Goal: Task Accomplishment & Management: Use online tool/utility

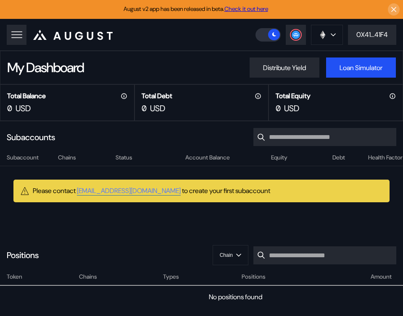
click at [139, 44] on header ".cls-1 { fill: #fff; stroke-width: 0px; } Dashboard Loan Book Permissions Histo…" at bounding box center [201, 35] width 403 height 32
click at [362, 34] on div "0X41...41F4" at bounding box center [371, 34] width 31 height 9
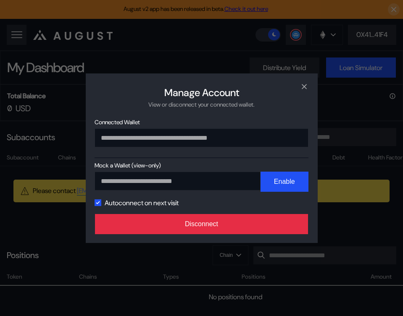
click at [165, 225] on button "Disconnect" at bounding box center [201, 224] width 213 height 20
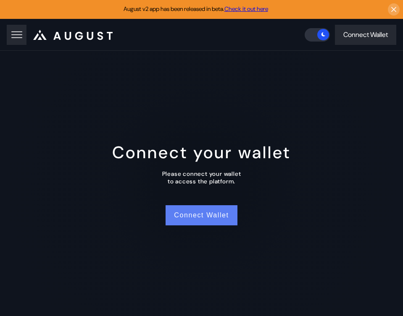
click at [193, 223] on button "Connect Wallet" at bounding box center [200, 215] width 71 height 20
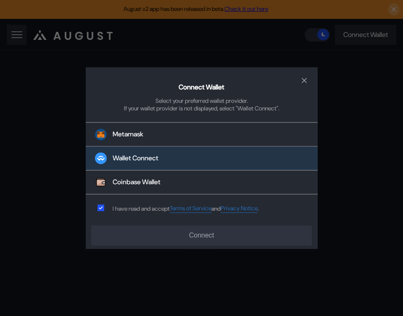
click at [160, 165] on button "Wallet Connect" at bounding box center [202, 159] width 232 height 24
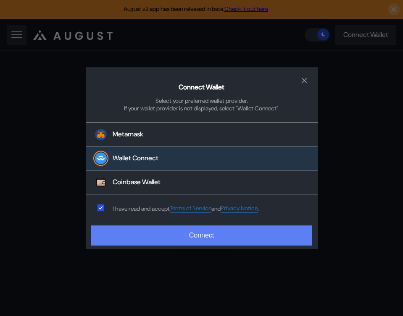
click at [152, 235] on button "Connect" at bounding box center [201, 235] width 220 height 20
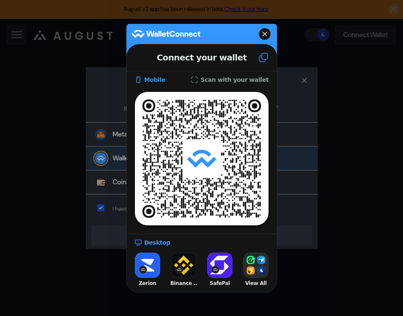
click at [262, 58] on icon at bounding box center [263, 57] width 9 height 9
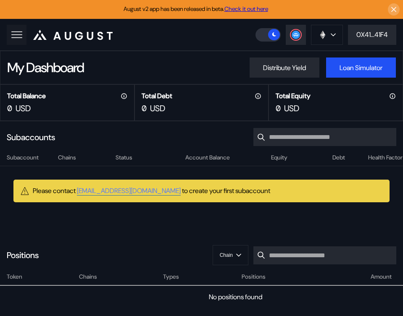
click at [21, 31] on icon at bounding box center [17, 35] width 12 height 12
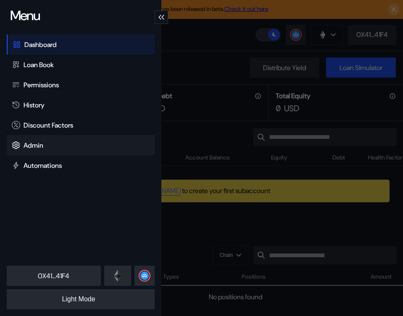
click at [26, 147] on div "Admin" at bounding box center [34, 145] width 20 height 9
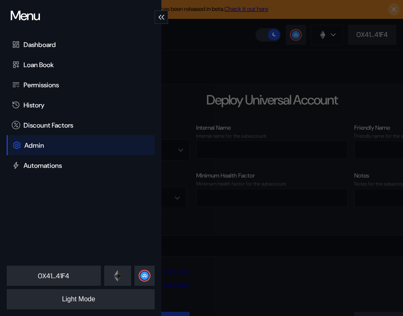
click at [254, 47] on div "Menu Dashboard Loan Book Permissions History Discount Factors Admin Automations…" at bounding box center [201, 158] width 403 height 316
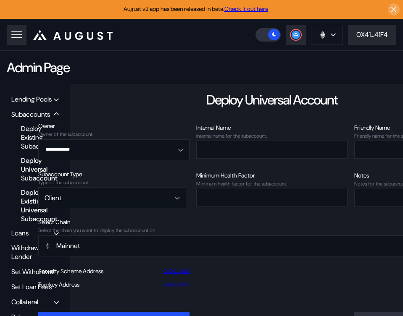
scroll to position [34, 0]
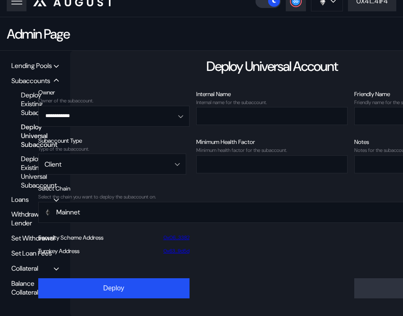
click at [37, 63] on div "Lending Pools" at bounding box center [31, 65] width 40 height 9
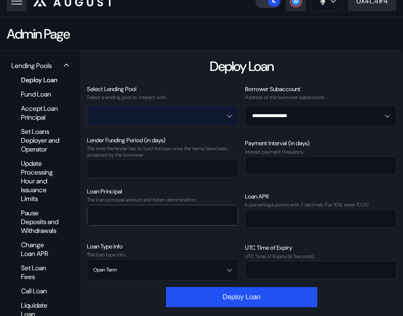
click at [158, 113] on input "Open menu" at bounding box center [157, 116] width 129 height 20
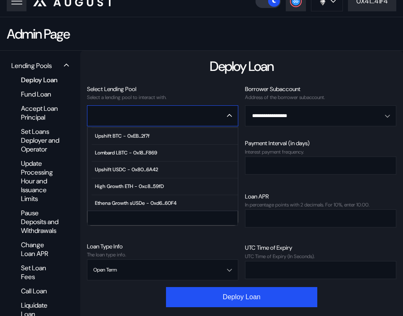
scroll to position [51, 0]
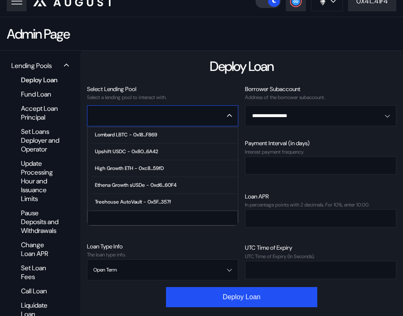
click at [139, 168] on div "High Growth ETH - 0xc8...59fD" at bounding box center [129, 168] width 69 height 6
type input "**********"
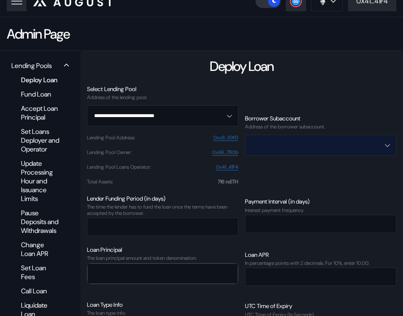
click at [286, 147] on input "Open menu" at bounding box center [315, 145] width 129 height 20
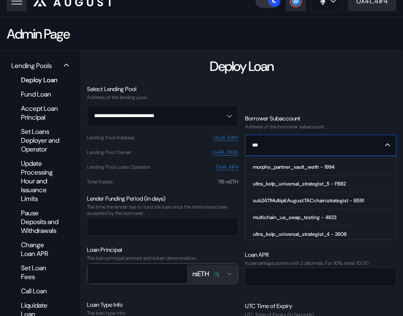
scroll to position [0, 0]
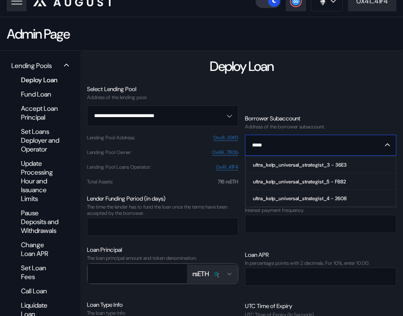
click at [333, 199] on div "ultra_kelp_universal_strategist_4 - 2608" at bounding box center [300, 199] width 94 height 6
type input "**********"
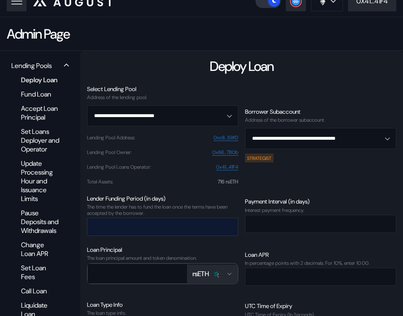
click at [160, 226] on input "number" at bounding box center [156, 226] width 138 height 17
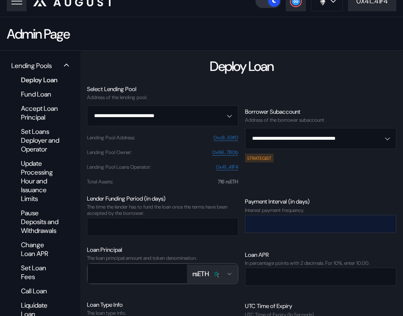
type input "*"
click at [281, 228] on input "number" at bounding box center [314, 223] width 138 height 17
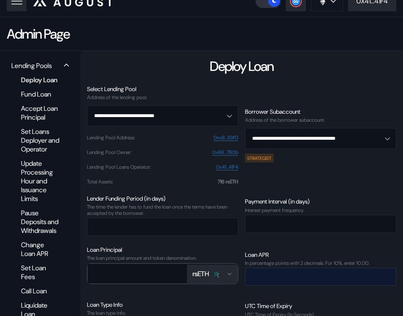
type input "*"
click at [265, 278] on input "number" at bounding box center [314, 276] width 138 height 17
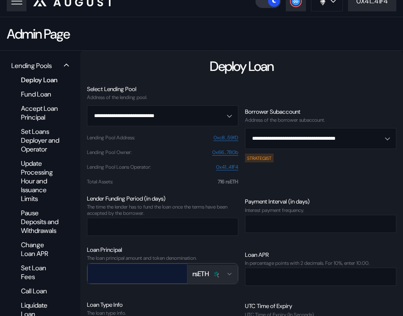
type input "****"
click at [175, 275] on div at bounding box center [137, 274] width 100 height 20
click at [153, 273] on input "number" at bounding box center [131, 273] width 87 height 17
type input "***"
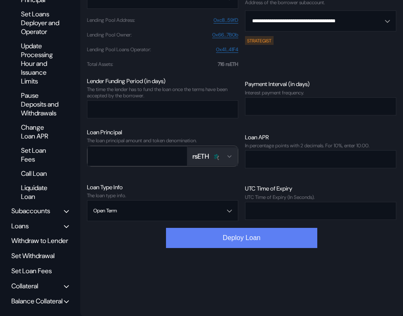
click at [223, 228] on button "Deploy Loan" at bounding box center [241, 238] width 151 height 20
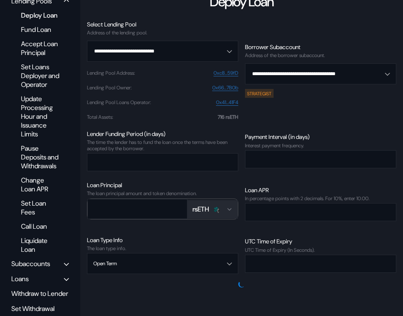
scroll to position [0, 0]
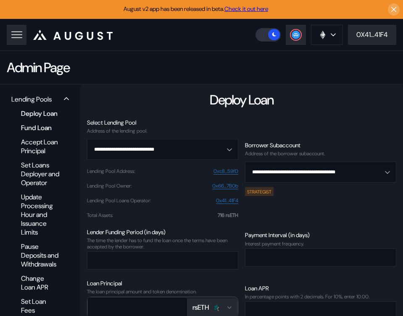
click at [33, 134] on div "Fund Loan" at bounding box center [40, 127] width 47 height 11
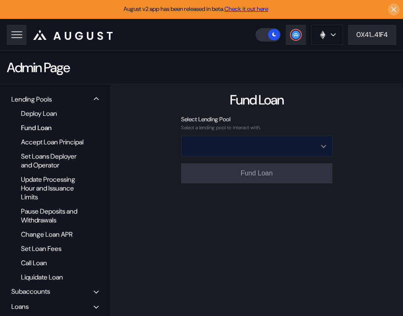
click at [201, 150] on input "Open menu" at bounding box center [251, 146] width 129 height 20
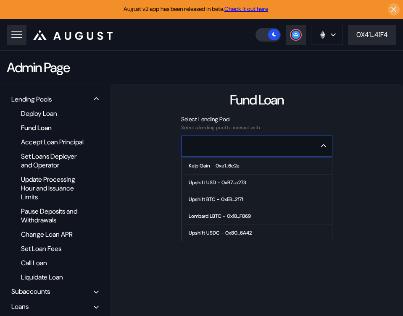
scroll to position [51, 0]
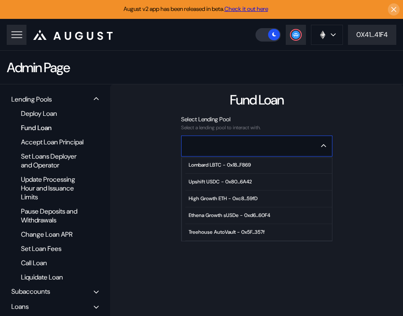
click at [219, 200] on div "High Growth ETH - 0xc8...59fD" at bounding box center [223, 199] width 69 height 6
type input "**********"
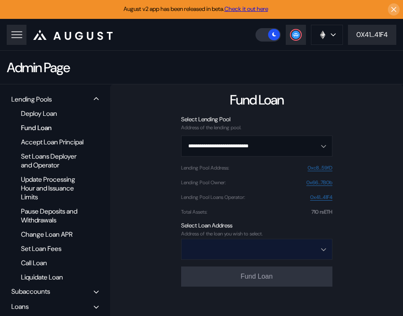
click at [218, 251] on input "Open menu" at bounding box center [251, 249] width 129 height 20
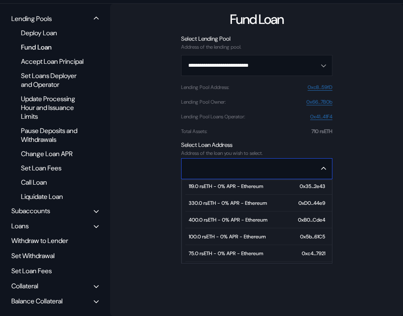
scroll to position [68, 0]
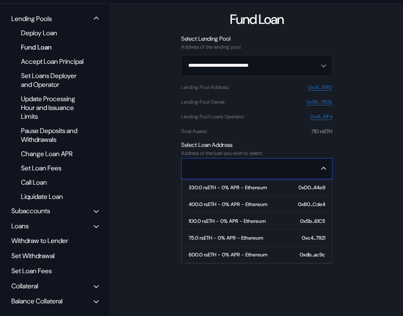
click at [218, 252] on div "600.0 rsETH - 0% APR - Ethereum" at bounding box center [228, 255] width 79 height 6
type input "**********"
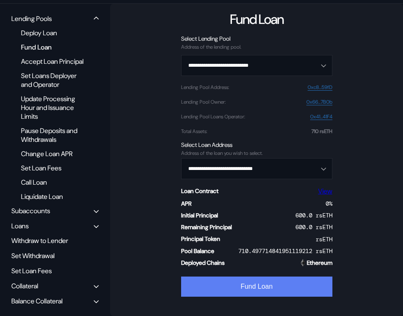
click at [219, 278] on button "Fund Loan" at bounding box center [256, 287] width 151 height 20
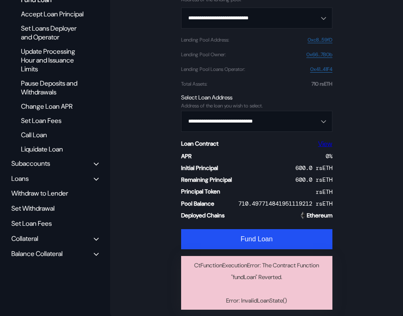
scroll to position [129, 0]
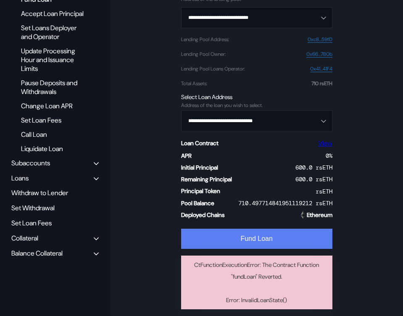
click at [231, 236] on button "Fund Loan" at bounding box center [256, 239] width 151 height 20
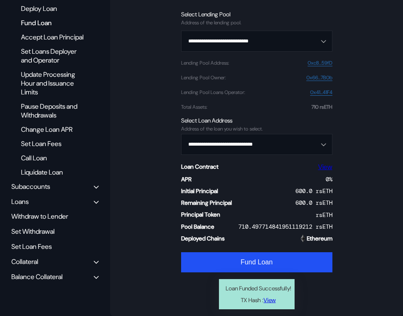
scroll to position [0, 0]
